Goal: Find specific page/section

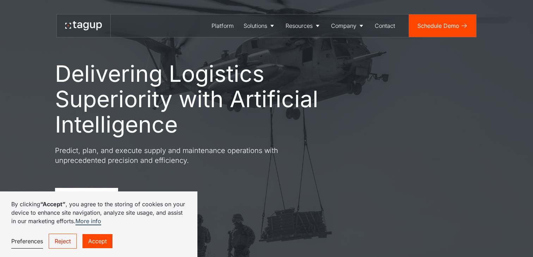
click at [74, 240] on link "Reject" at bounding box center [63, 241] width 28 height 15
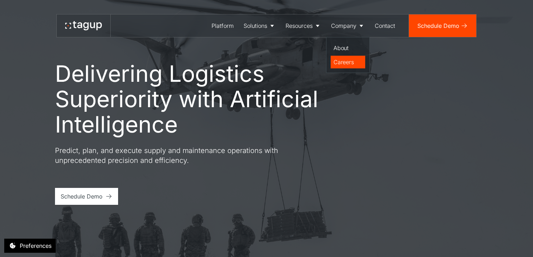
click at [338, 63] on div "Careers" at bounding box center [347, 62] width 29 height 8
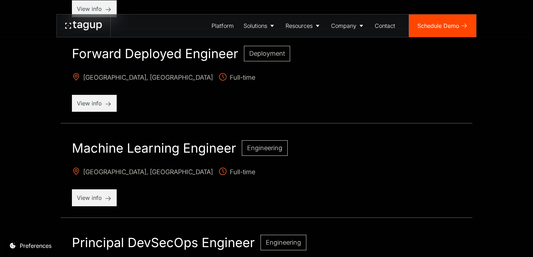
scroll to position [556, 0]
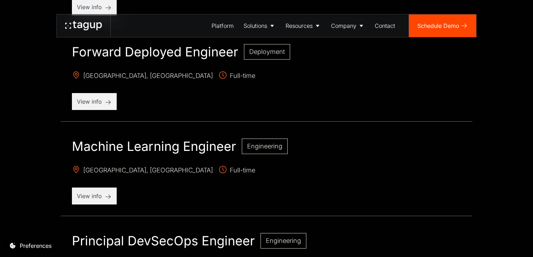
click at [184, 139] on h2 "Machine Learning Engineer" at bounding box center [154, 146] width 164 height 16
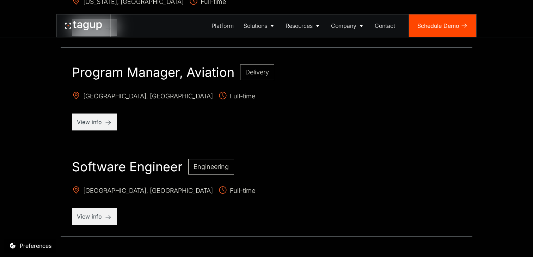
scroll to position [815, 0]
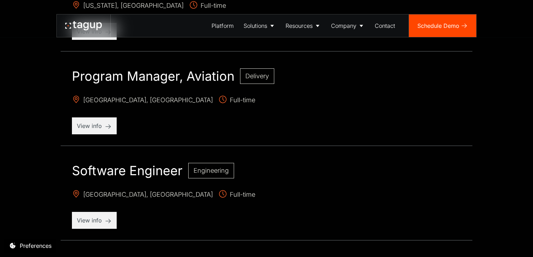
click at [187, 77] on h2 "Program Manager, Aviation" at bounding box center [153, 76] width 162 height 16
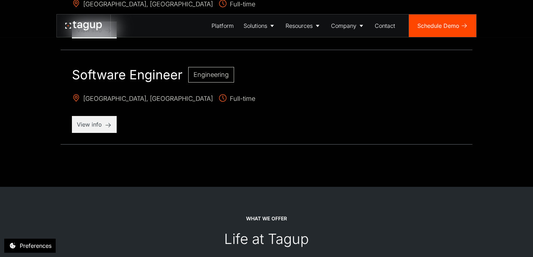
scroll to position [912, 0]
click at [149, 73] on h2 "Software Engineer" at bounding box center [127, 74] width 111 height 16
